Goal: Task Accomplishment & Management: Use online tool/utility

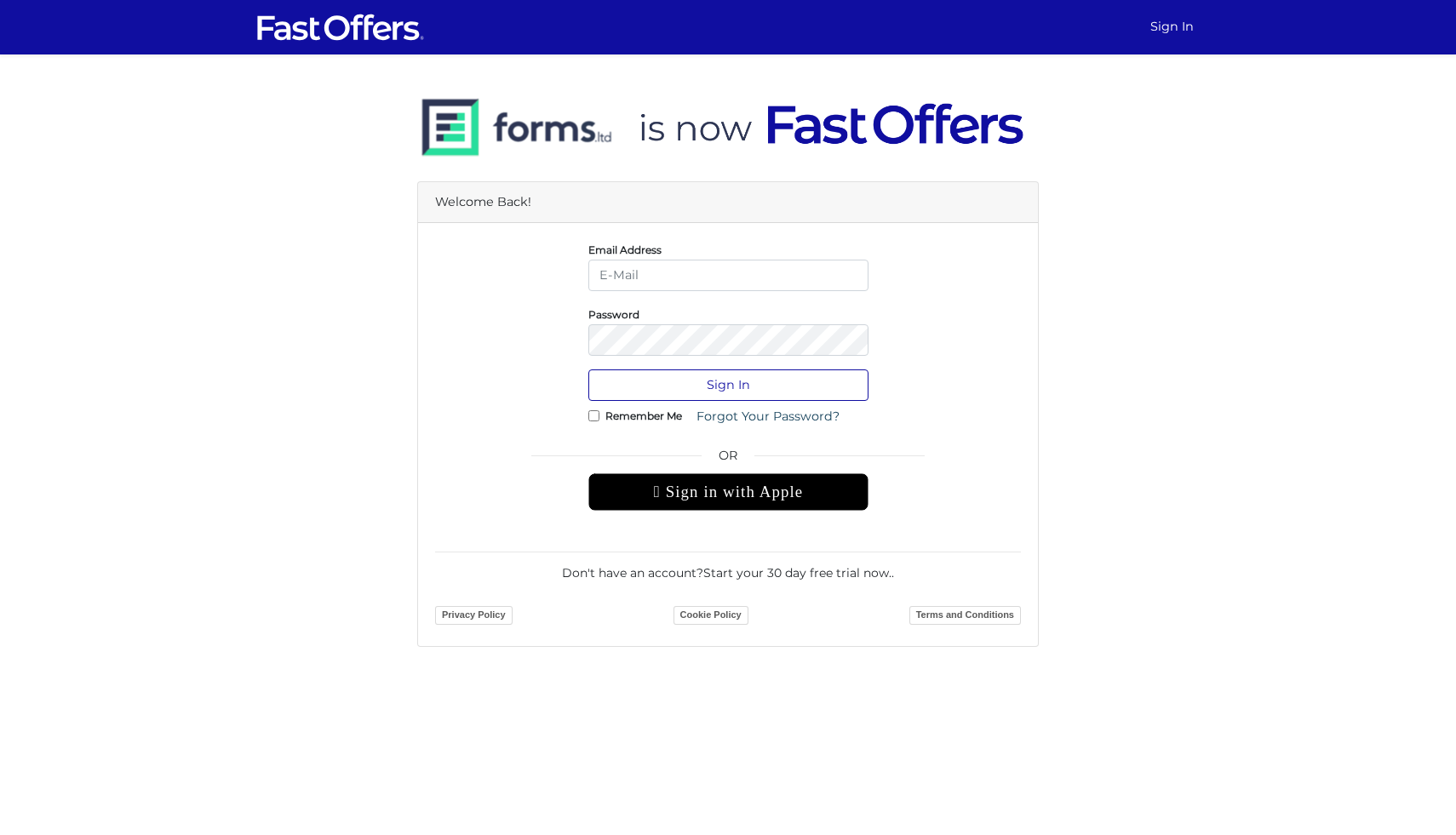
type input "[PERSON_NAME][EMAIL_ADDRESS][DOMAIN_NAME]"
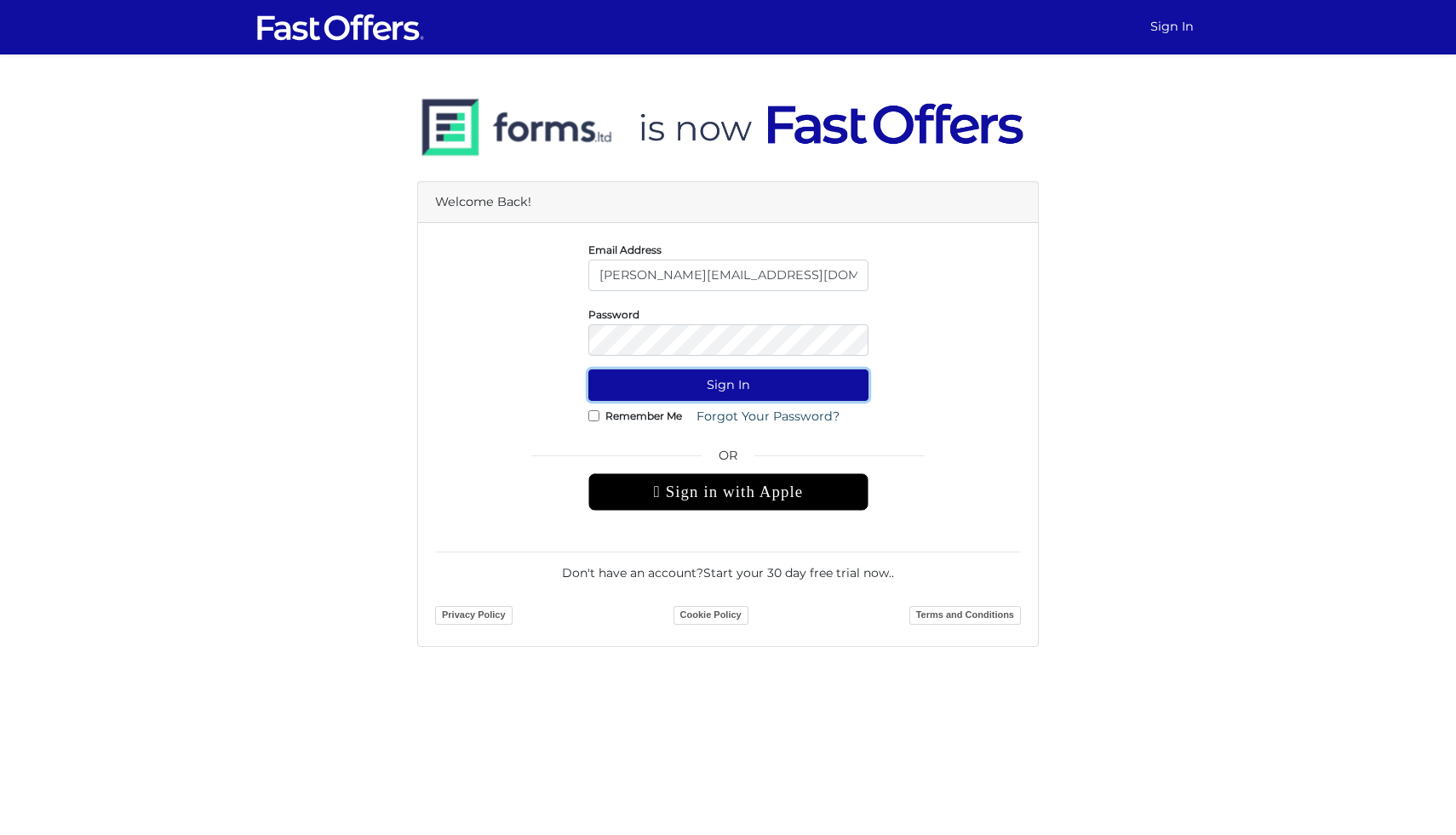
click at [689, 385] on button "Sign In" at bounding box center [728, 386] width 280 height 32
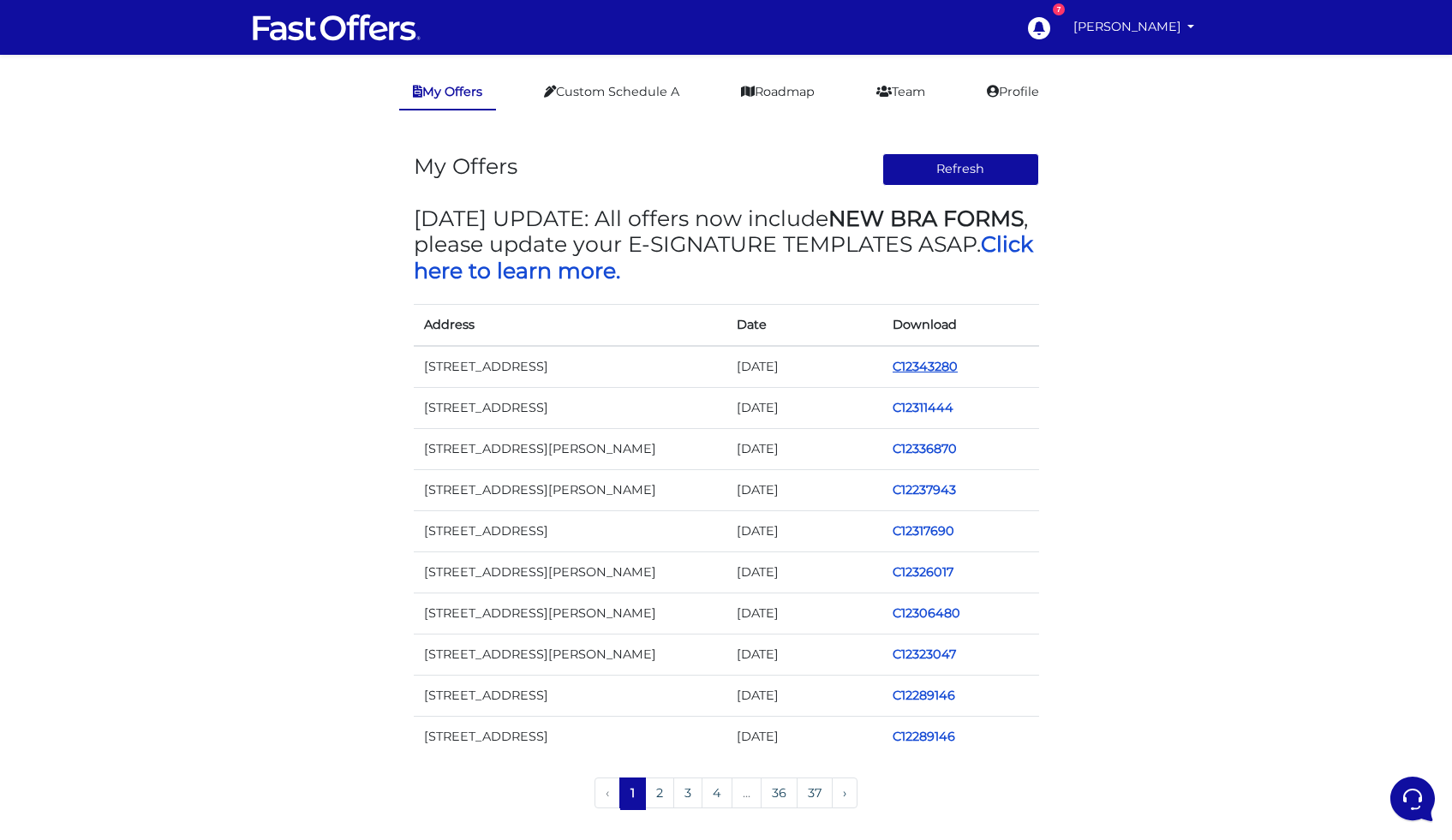
click at [919, 362] on link "C12343280" at bounding box center [924, 366] width 65 height 15
